Goal: Transaction & Acquisition: Purchase product/service

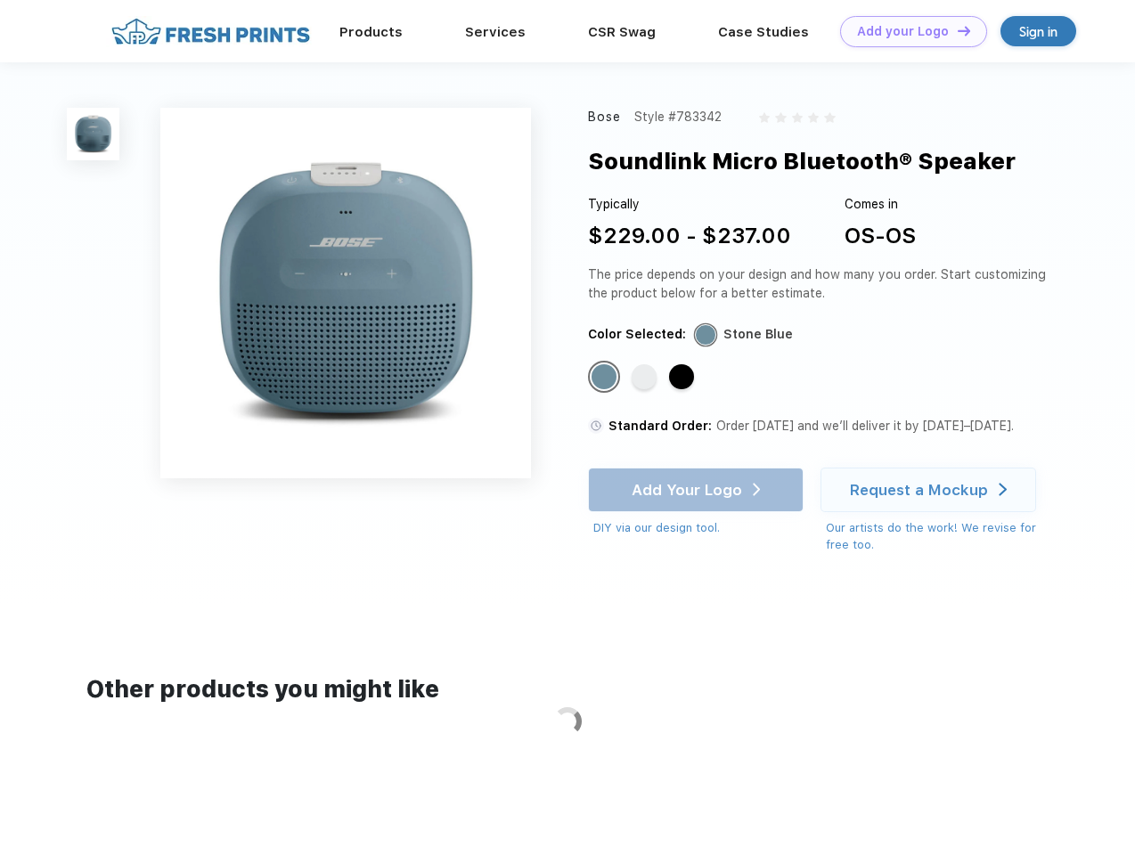
click at [907, 31] on link "Add your Logo Design Tool" at bounding box center [913, 31] width 147 height 31
click at [0, 0] on div "Design Tool" at bounding box center [0, 0] width 0 height 0
click at [956, 30] on link "Add your Logo Design Tool" at bounding box center [913, 31] width 147 height 31
click at [94, 134] on img at bounding box center [93, 134] width 53 height 53
click at [606, 378] on div "Standard Color" at bounding box center [604, 376] width 25 height 25
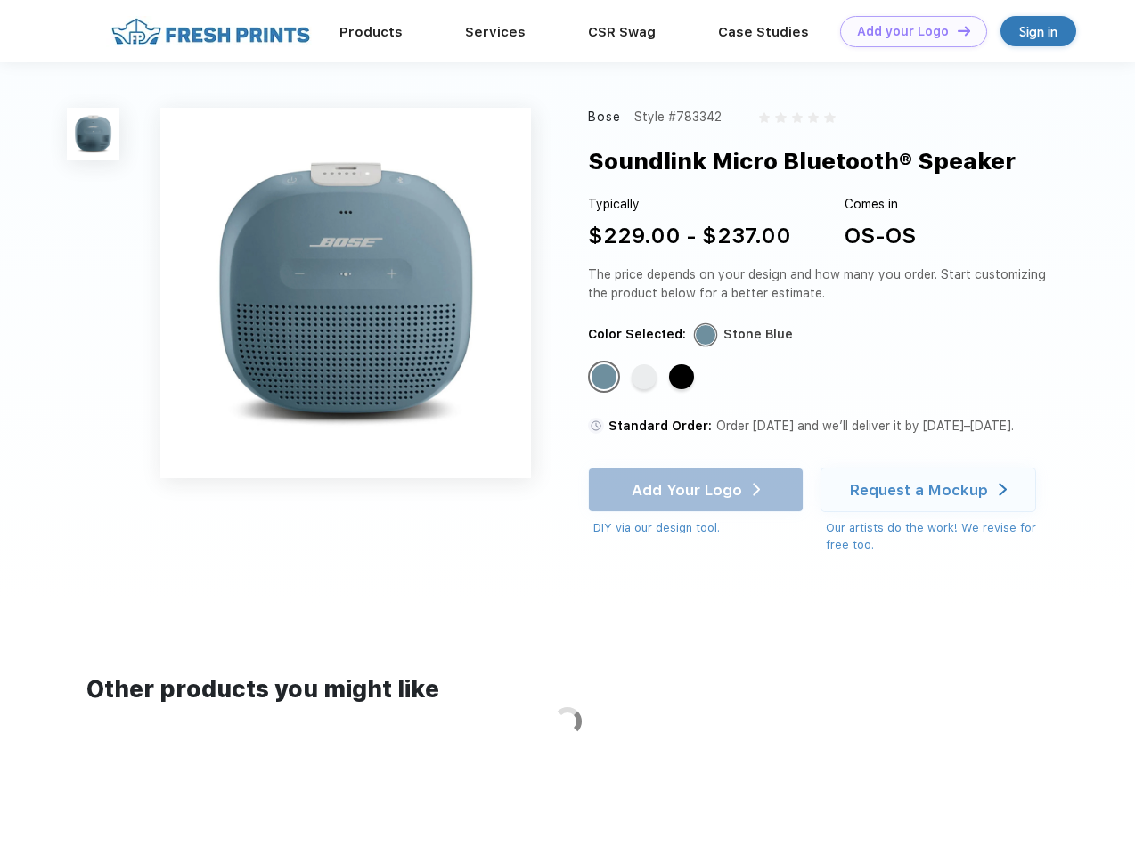
click at [646, 378] on div "Standard Color" at bounding box center [644, 376] width 25 height 25
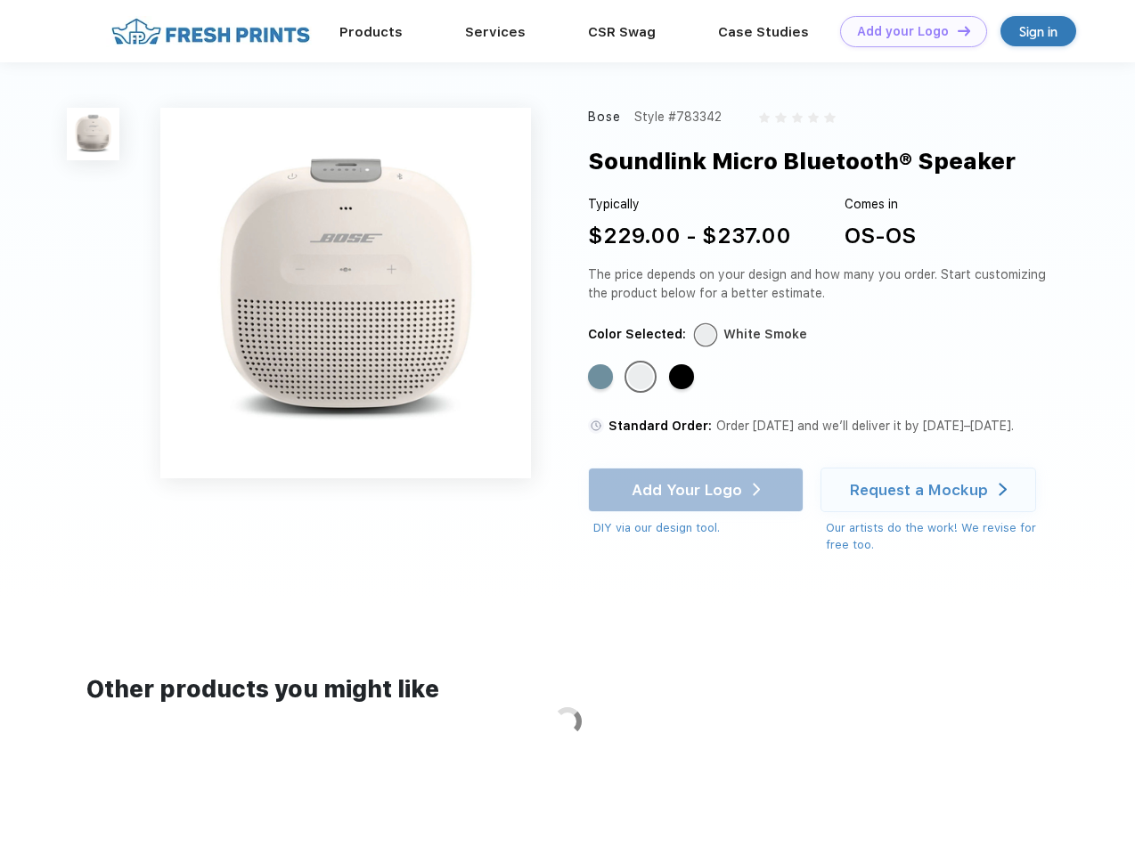
click at [683, 378] on div "Standard Color" at bounding box center [681, 376] width 25 height 25
click at [698, 490] on div "Add Your Logo DIY via our design tool. Ah shoot! This product isn't up in our d…" at bounding box center [696, 502] width 216 height 69
click at [931, 490] on div "Request a Mockup" at bounding box center [919, 490] width 138 height 18
